Goal: Transaction & Acquisition: Purchase product/service

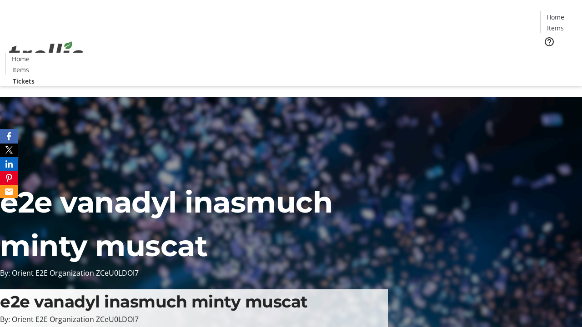
click at [548, 53] on span "Tickets" at bounding box center [559, 58] width 22 height 10
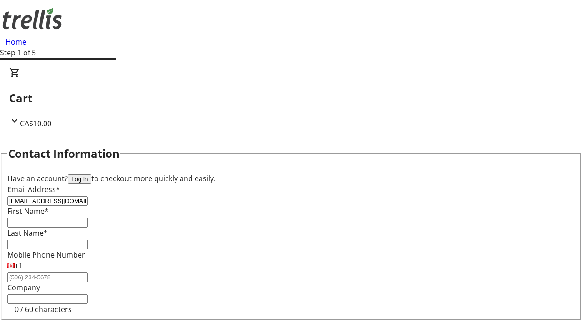
type input "[EMAIL_ADDRESS][DOMAIN_NAME]"
type input "Tad"
type input "[PERSON_NAME]"
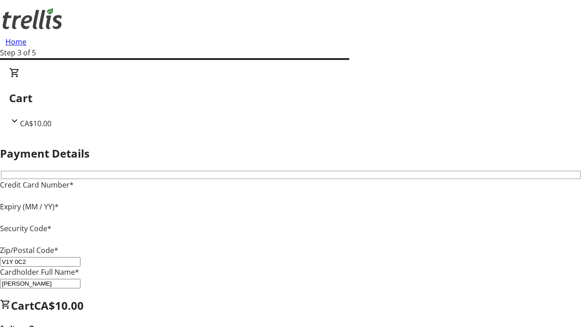
type input "V1Y 0C2"
